Goal: Use online tool/utility: Use online tool/utility

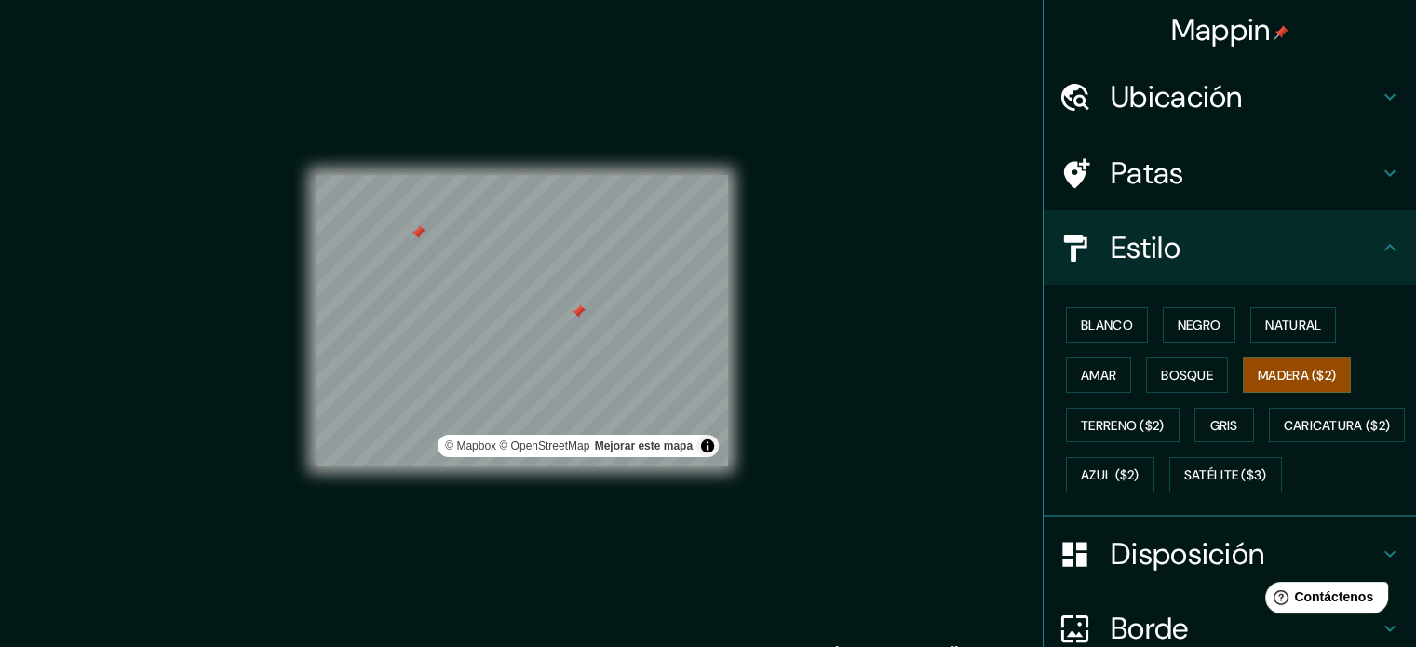
click at [1208, 175] on h4 "Patas" at bounding box center [1245, 173] width 268 height 37
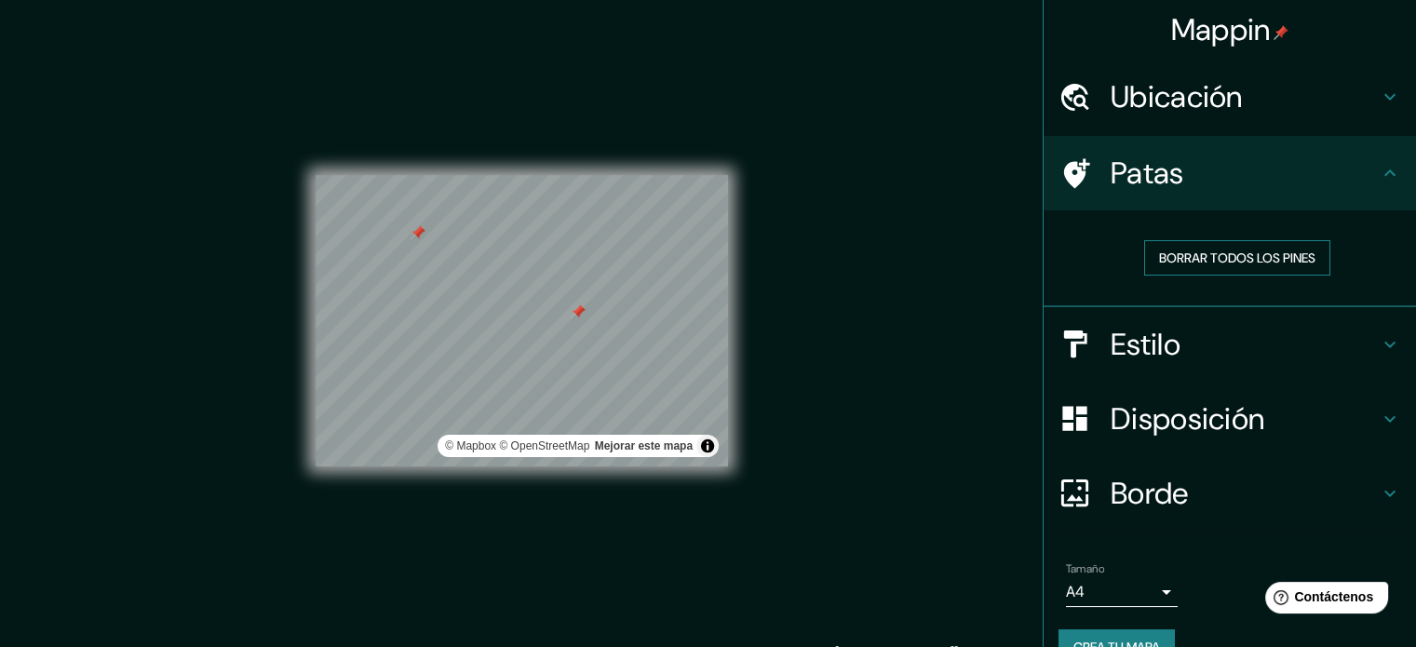
click at [1238, 251] on font "Borrar todos los pines" at bounding box center [1237, 258] width 156 height 17
click at [1169, 253] on font "Borrar todos los pines" at bounding box center [1237, 258] width 156 height 17
drag, startPoint x: 294, startPoint y: 263, endPoint x: 354, endPoint y: 111, distance: 163.1
click at [354, 111] on div "© Mapbox © OpenStreetMap Mejorar este mapa" at bounding box center [522, 321] width 413 height 583
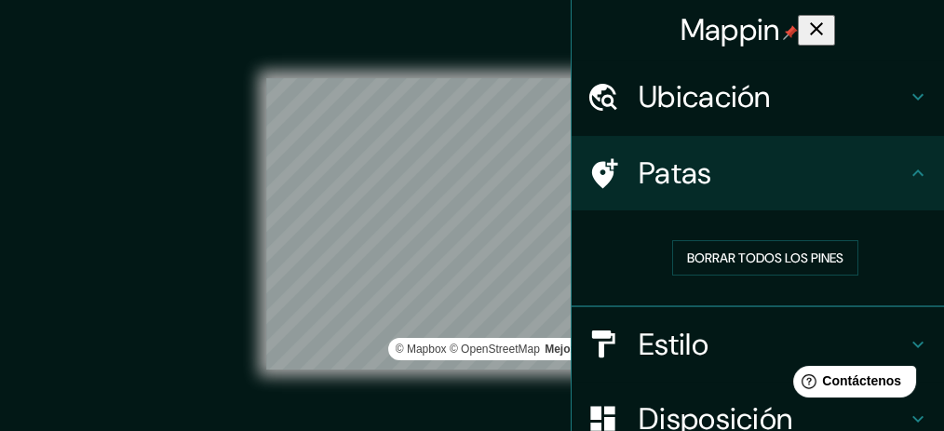
drag, startPoint x: 1415, startPoint y: 6, endPoint x: 167, endPoint y: 304, distance: 1283.8
click at [167, 304] on div "© Mapbox © OpenStreetMap Mejorar este mapa" at bounding box center [472, 224] width 850 height 388
click at [835, 21] on button "button" at bounding box center [816, 30] width 37 height 31
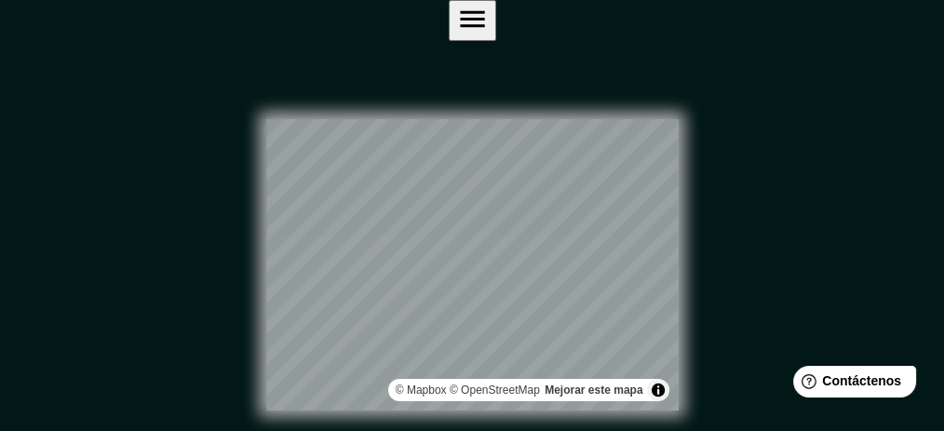
drag, startPoint x: 586, startPoint y: 77, endPoint x: 783, endPoint y: 115, distance: 200.9
click at [783, 115] on div "© Mapbox © OpenStreetMap Mejorar este mapa" at bounding box center [472, 265] width 850 height 388
